Goal: Task Accomplishment & Management: Complete application form

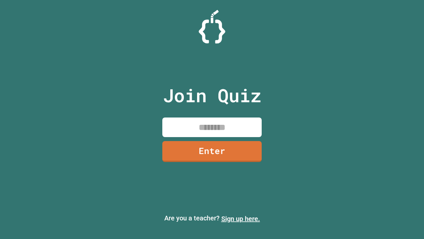
click at [241, 218] on link "Sign up here." at bounding box center [240, 218] width 39 height 8
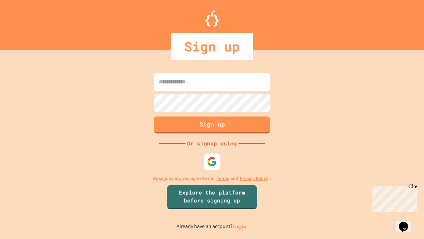
click at [241, 226] on link "Log in." at bounding box center [240, 226] width 15 height 7
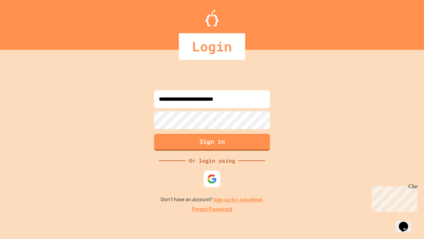
type input "**********"
